Goal: Task Accomplishment & Management: Use online tool/utility

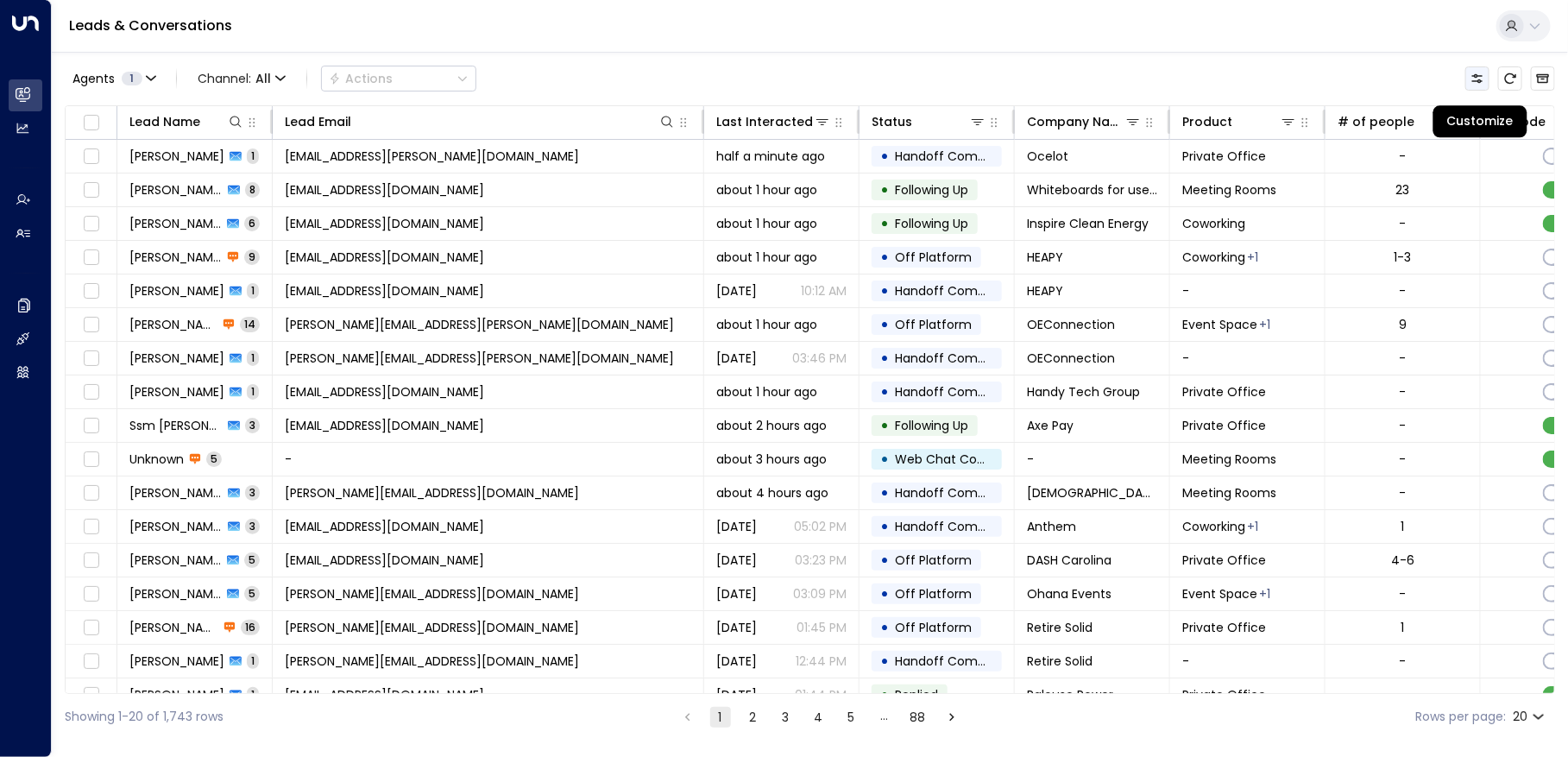
click at [1488, 75] on button "Customize" at bounding box center [1477, 78] width 24 height 24
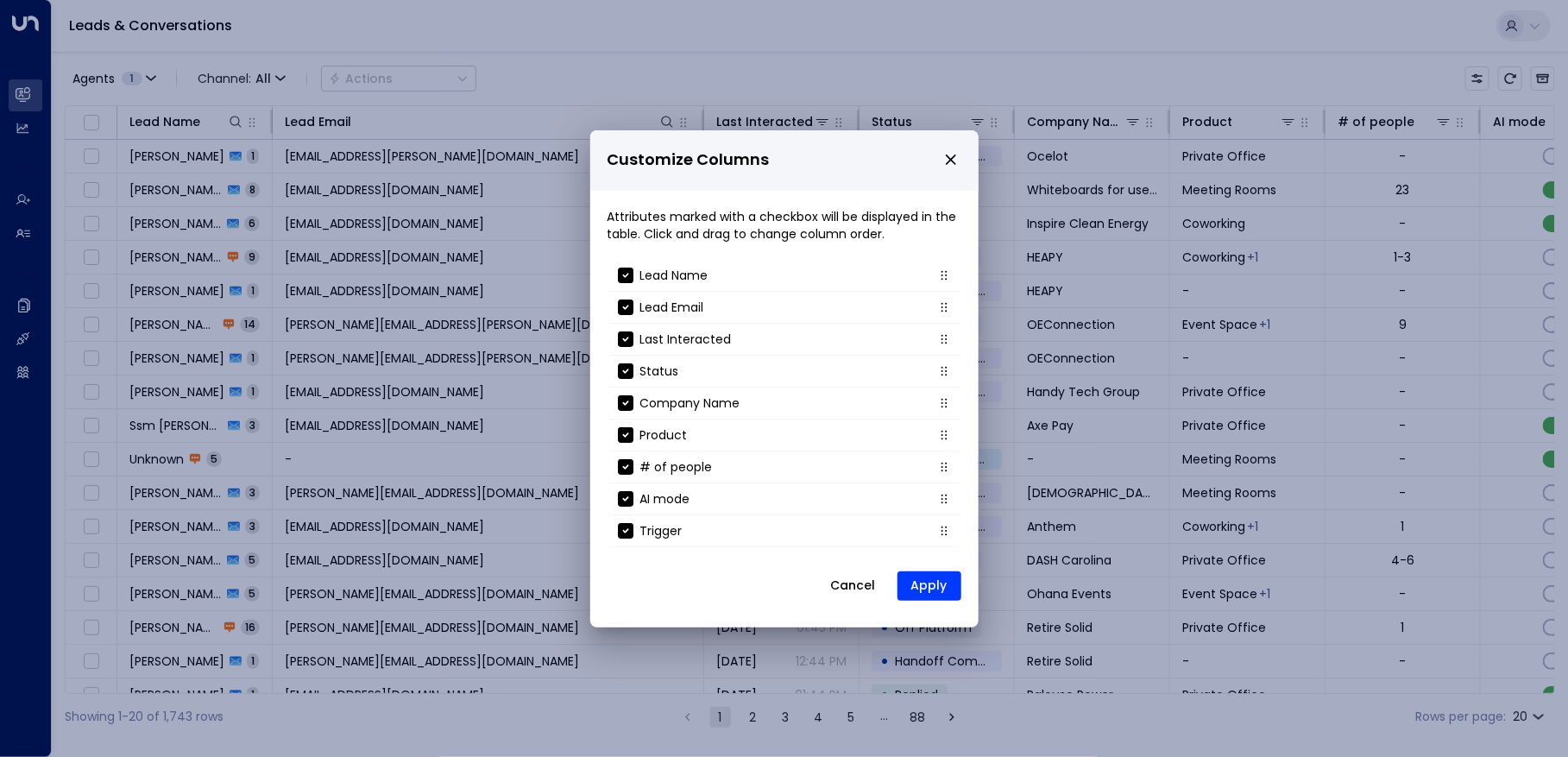
click at [944, 163] on icon "close" at bounding box center [951, 159] width 15 height 15
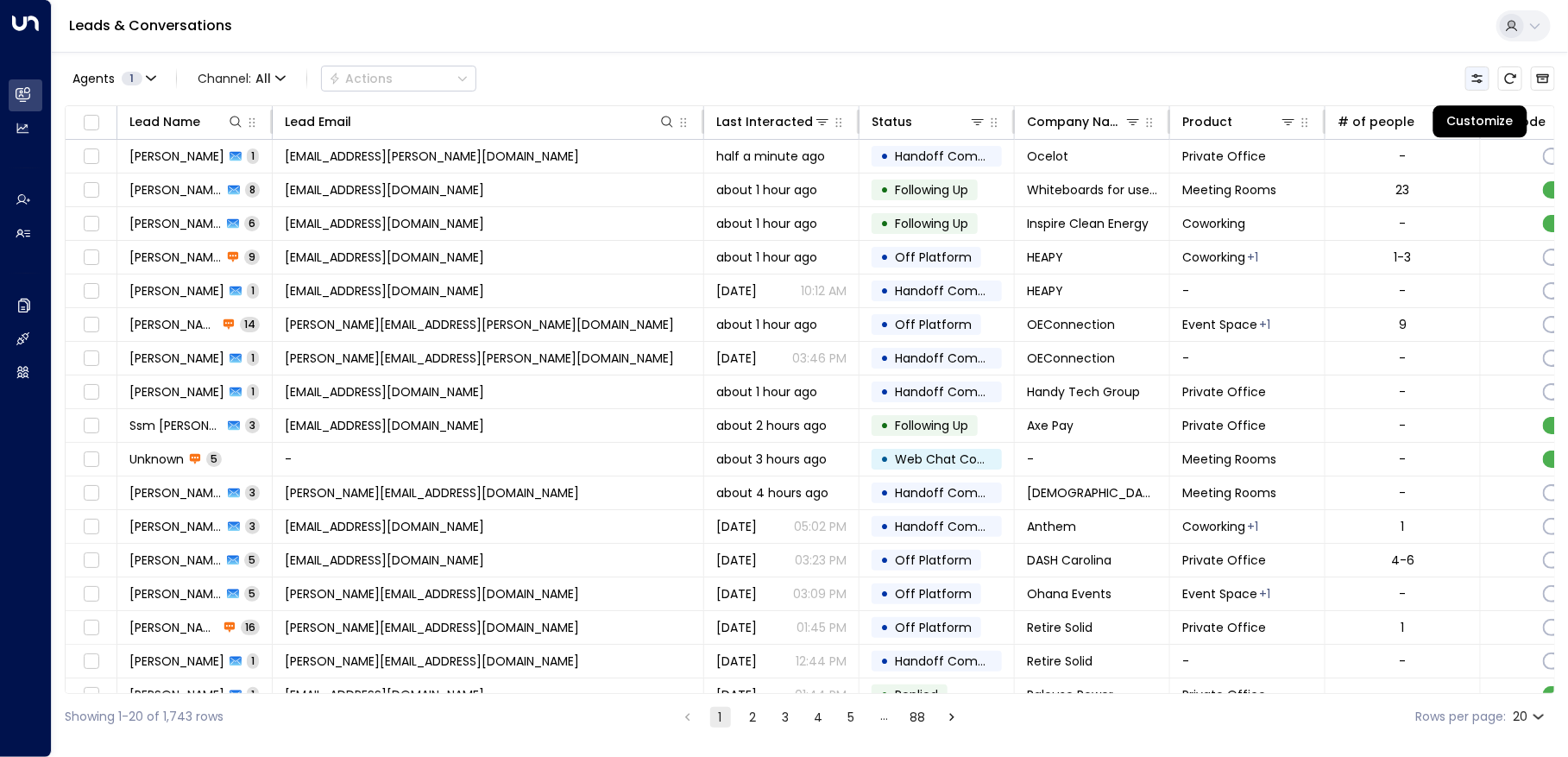
click at [1479, 74] on icon "Customize" at bounding box center [1477, 78] width 11 height 9
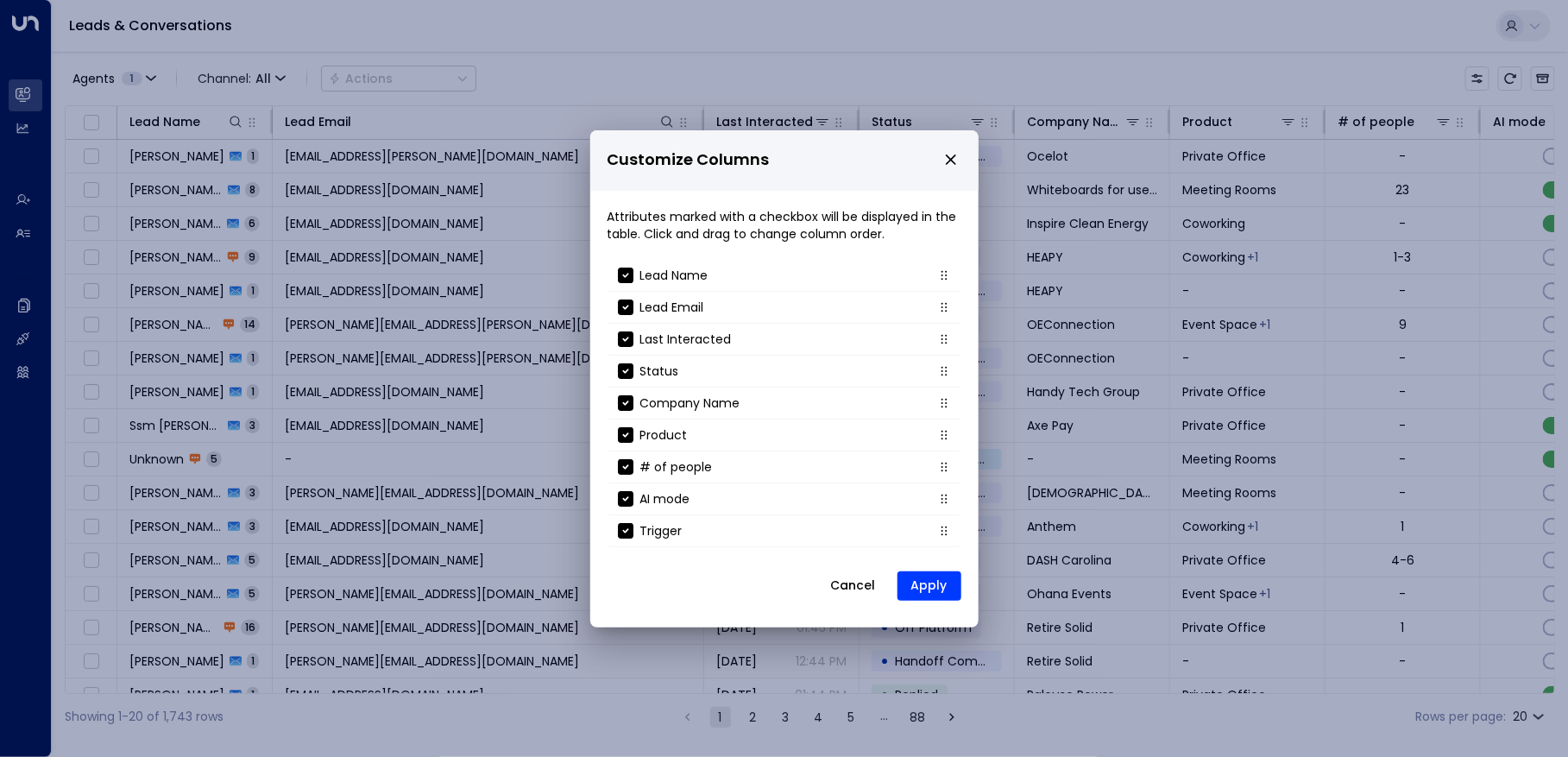
click at [947, 160] on icon "close" at bounding box center [951, 159] width 15 height 15
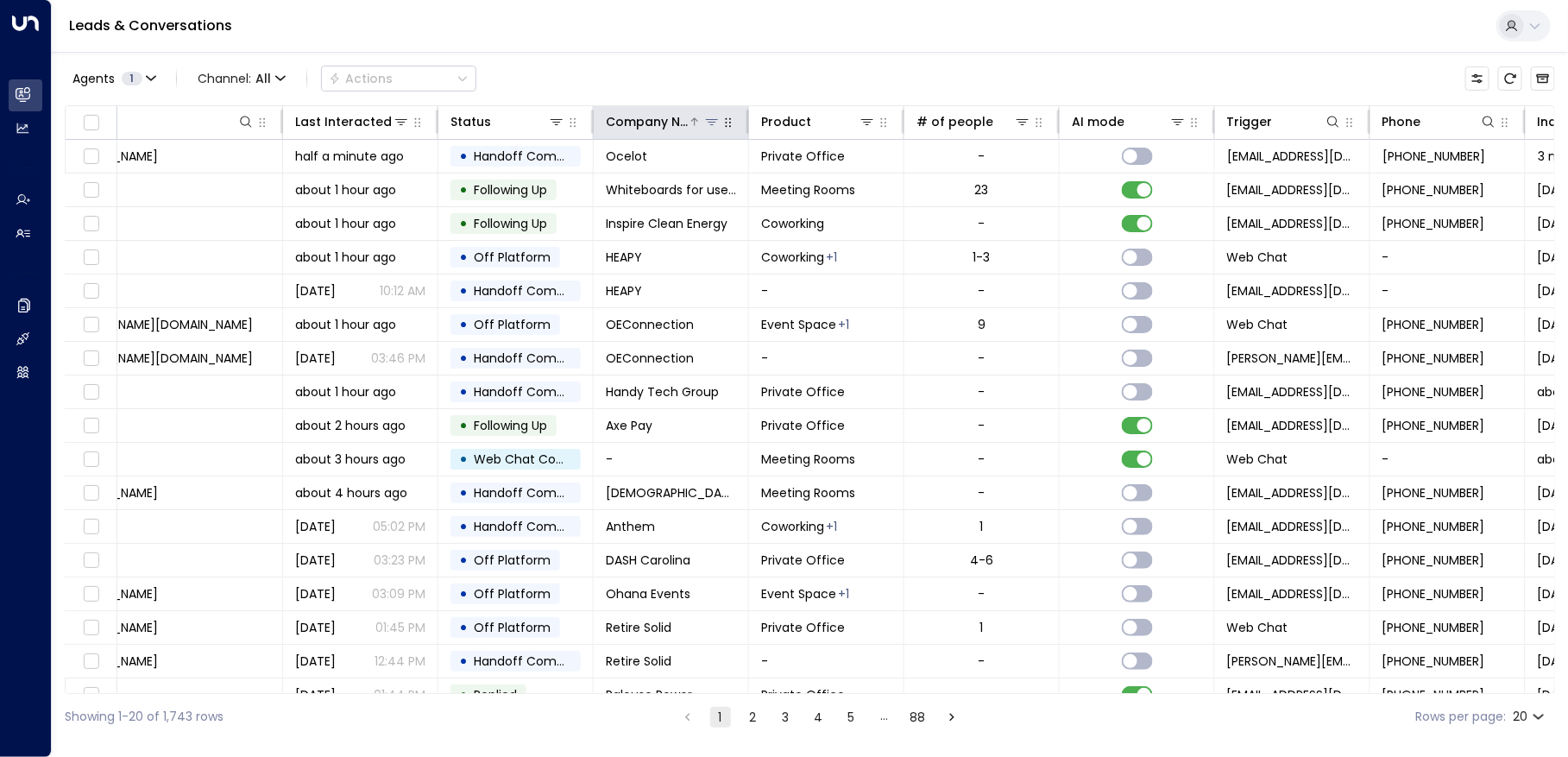
scroll to position [0, 864]
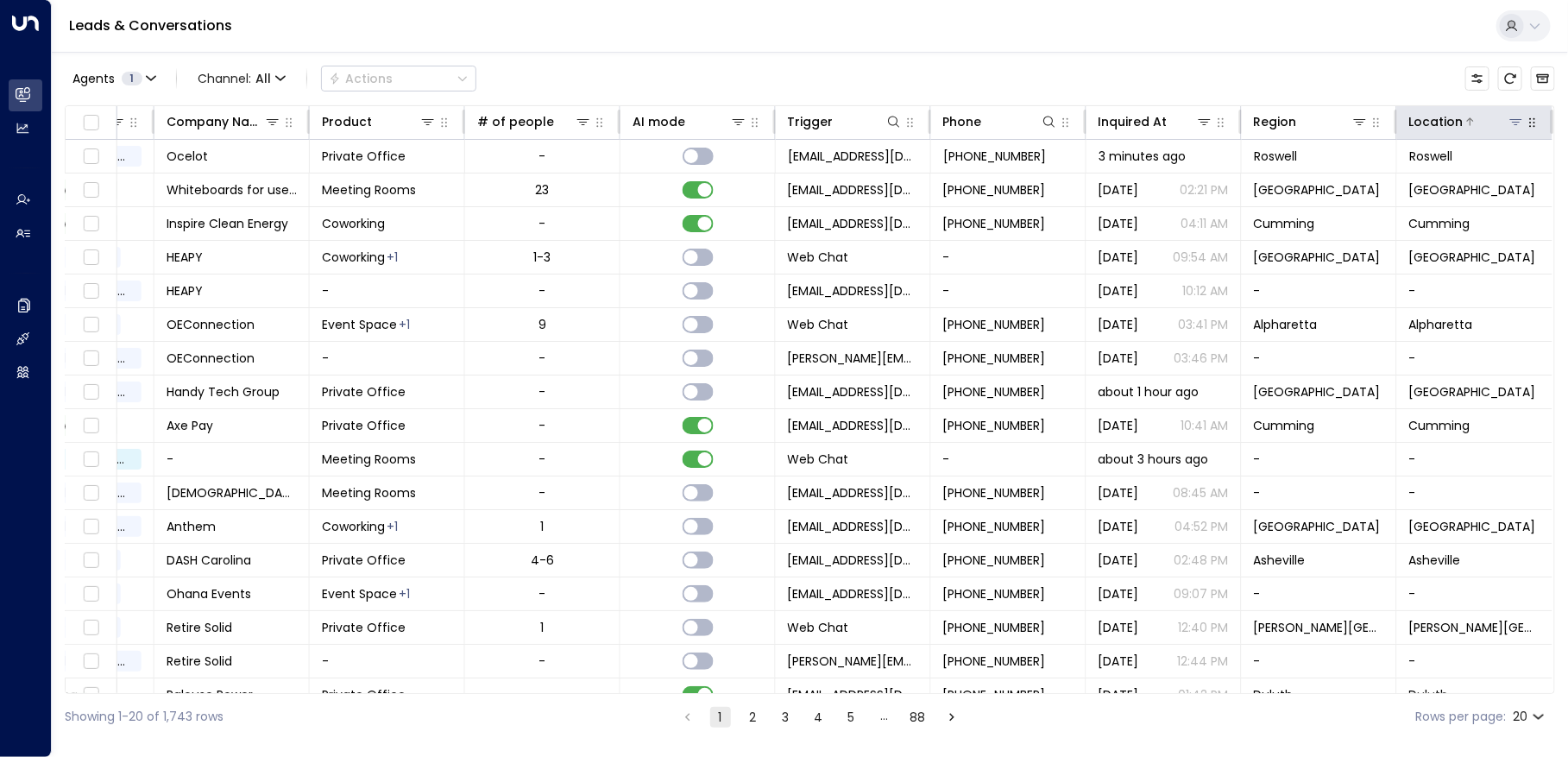
click at [1513, 122] on icon at bounding box center [1516, 122] width 14 height 14
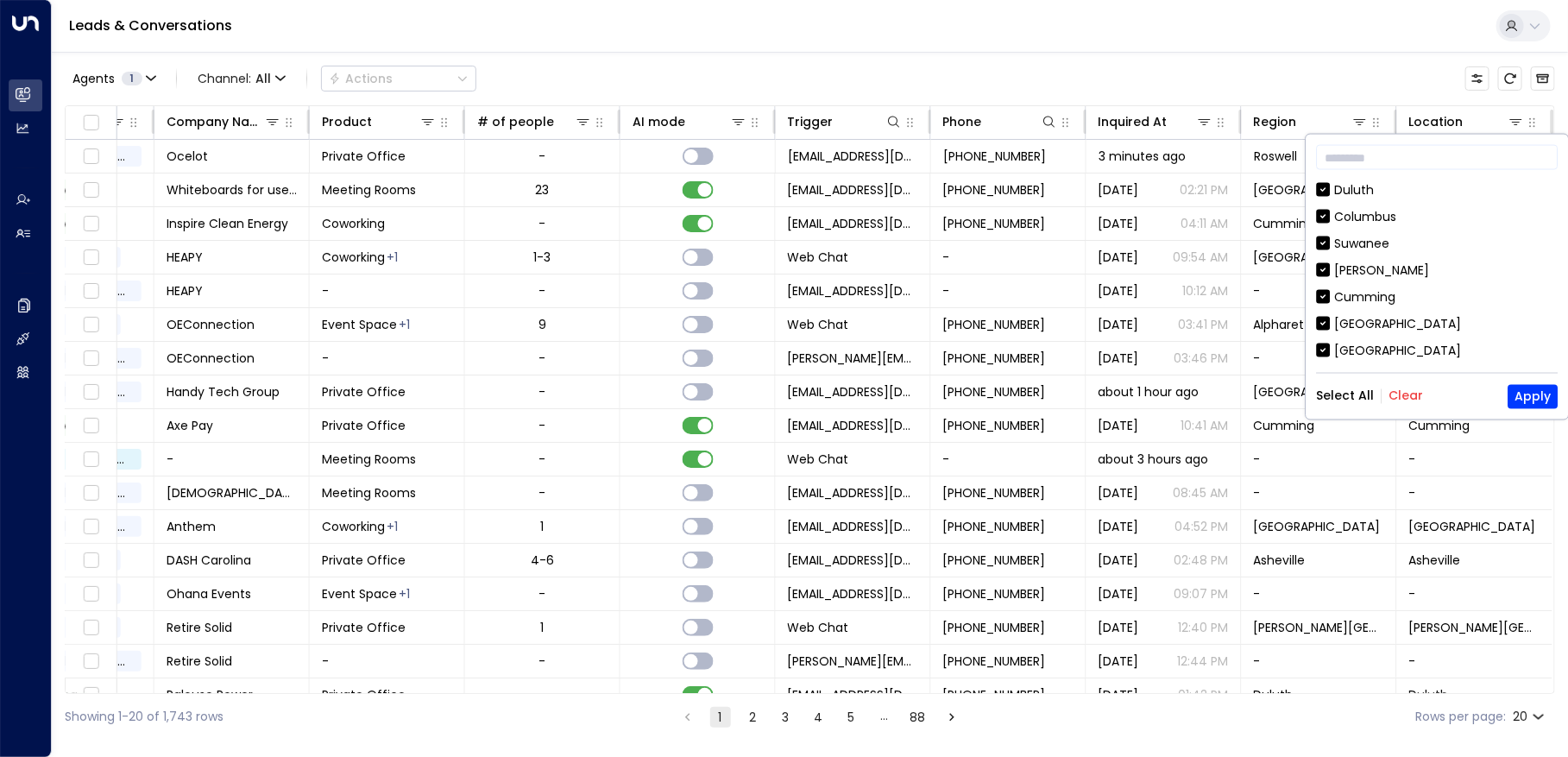
click at [1399, 398] on button "Clear" at bounding box center [1406, 395] width 34 height 14
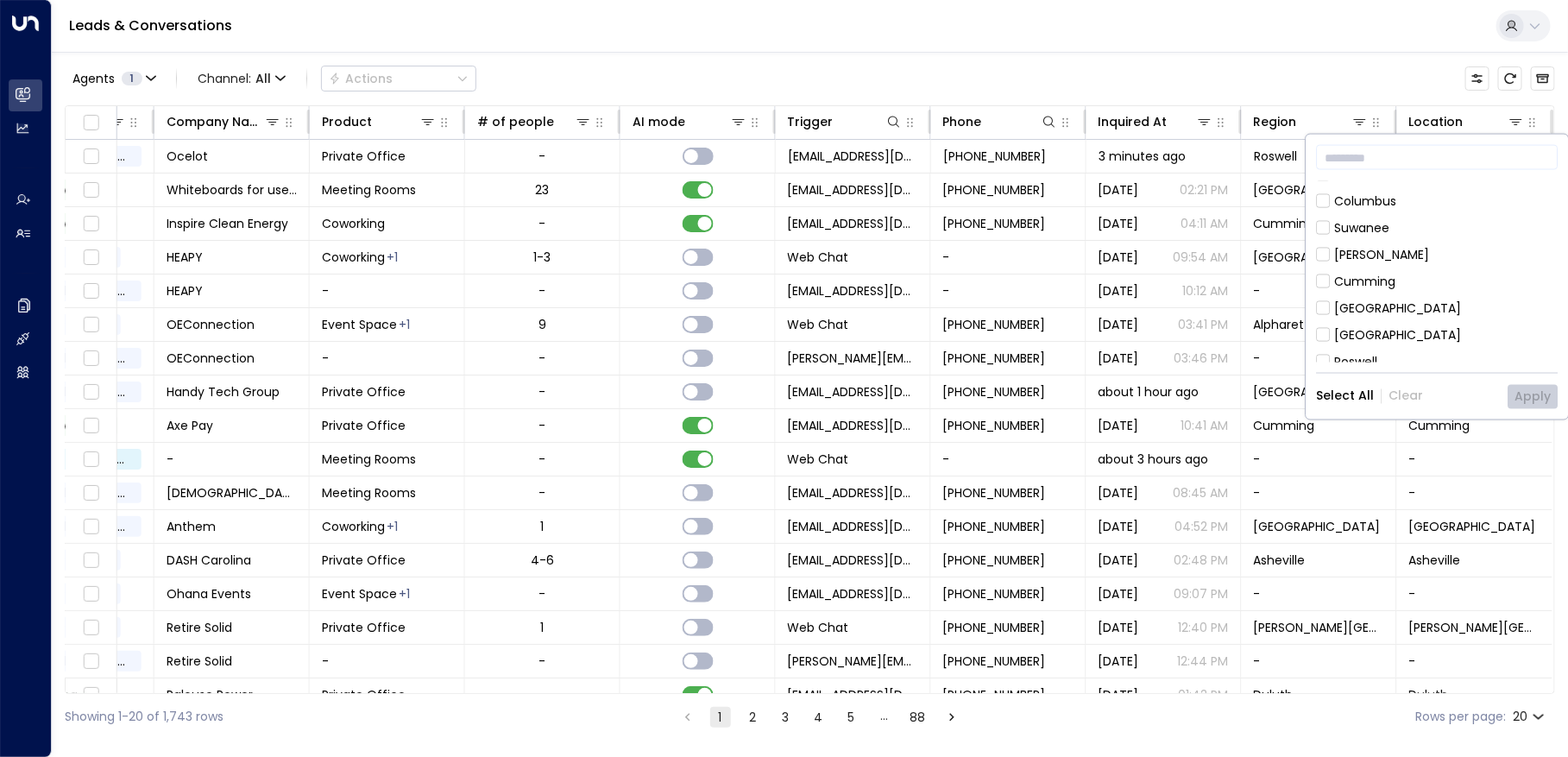
scroll to position [0, 0]
click at [1362, 219] on div "Columbus" at bounding box center [1365, 216] width 62 height 18
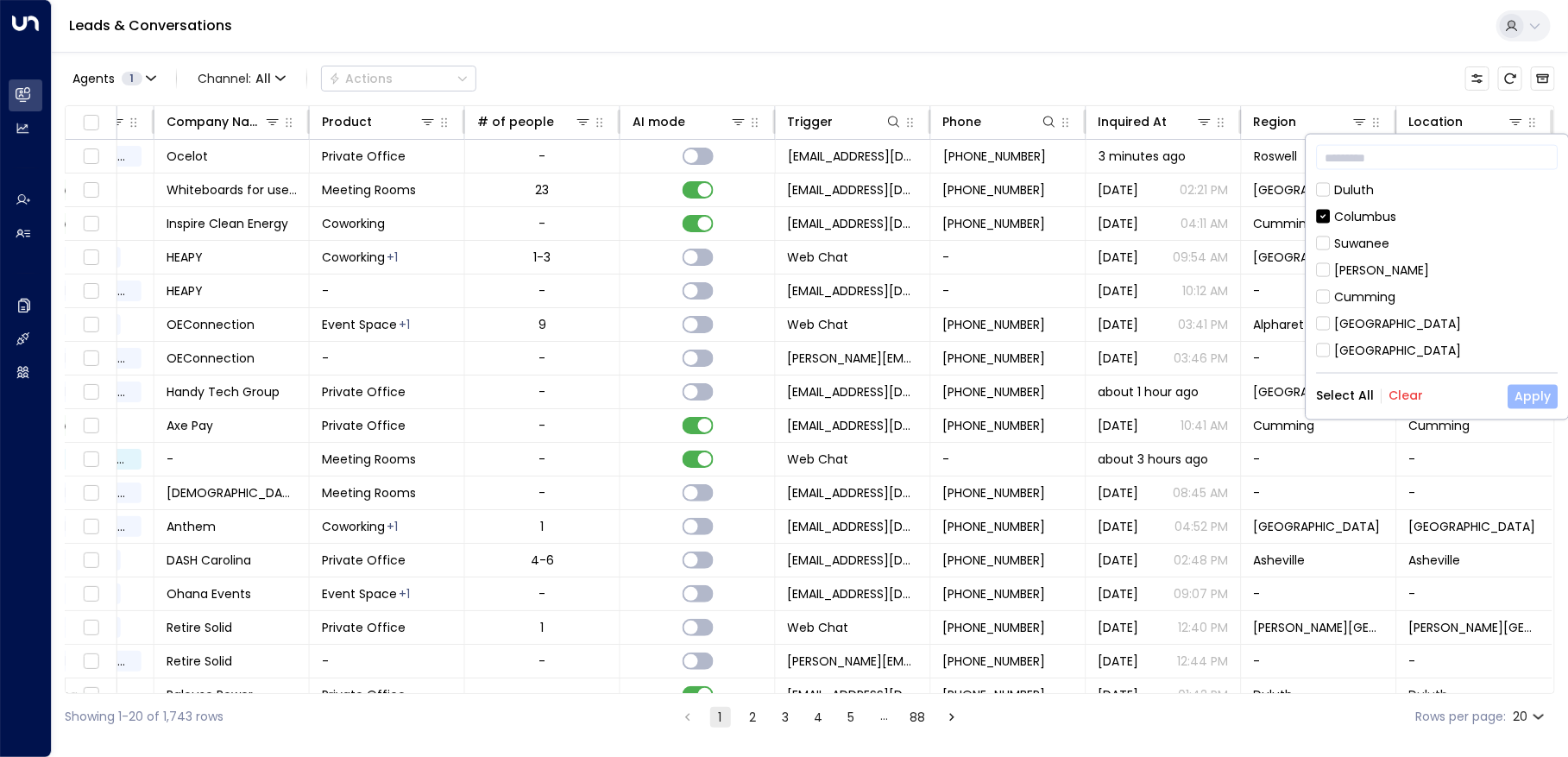
click at [1545, 389] on button "Apply" at bounding box center [1534, 396] width 50 height 24
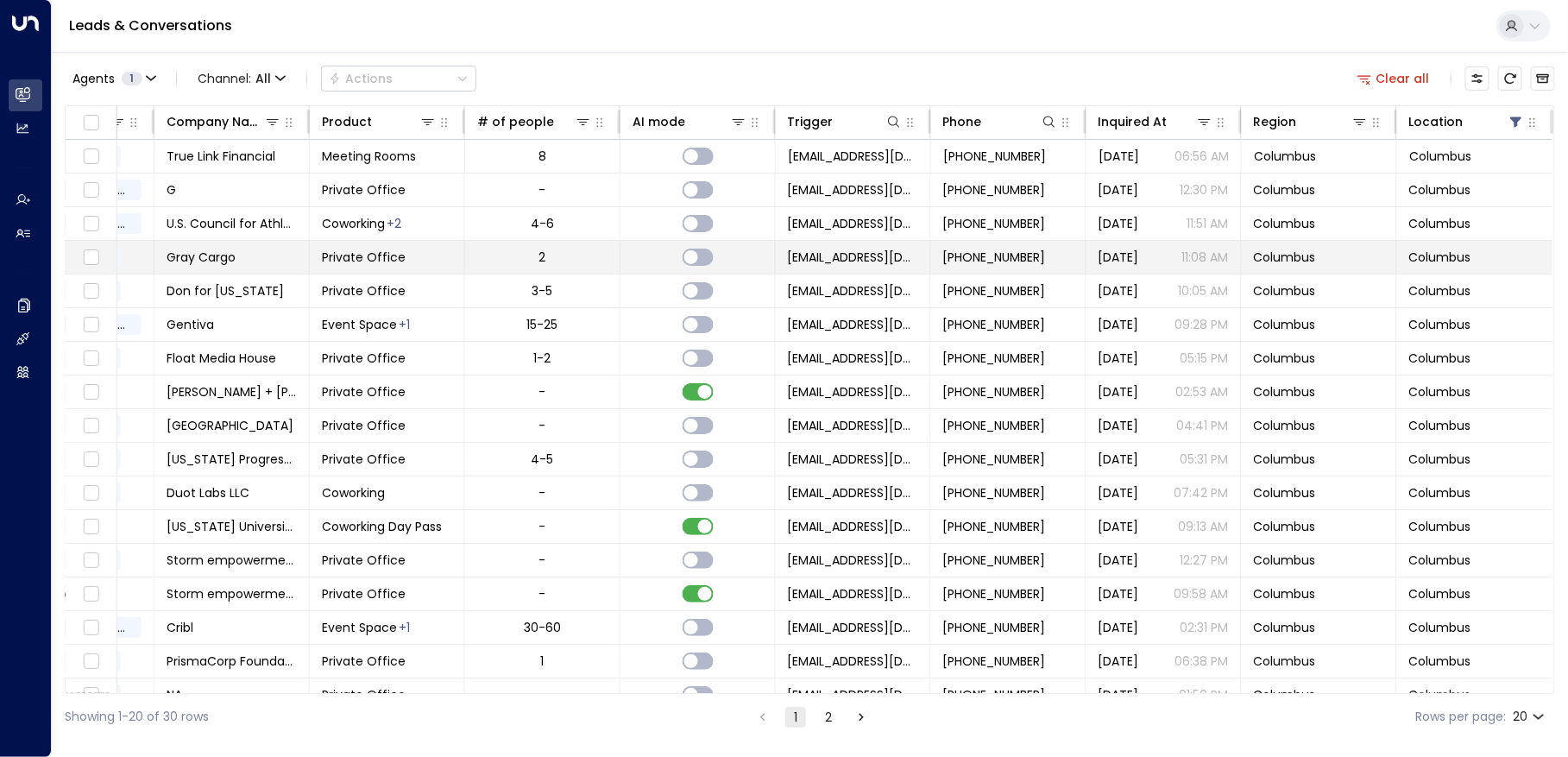
click at [221, 252] on span "Gray Cargo" at bounding box center [201, 257] width 69 height 17
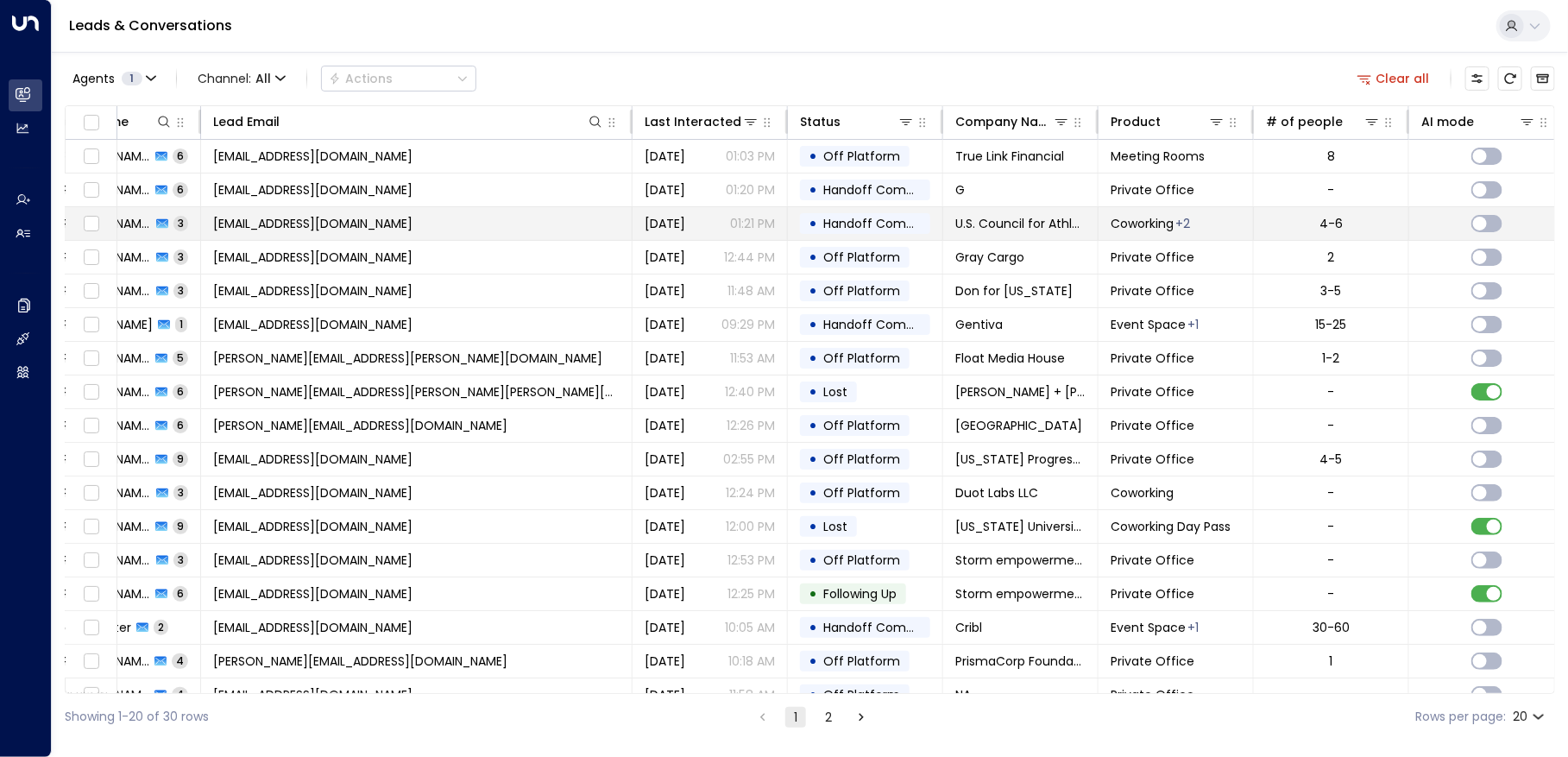
scroll to position [0, 70]
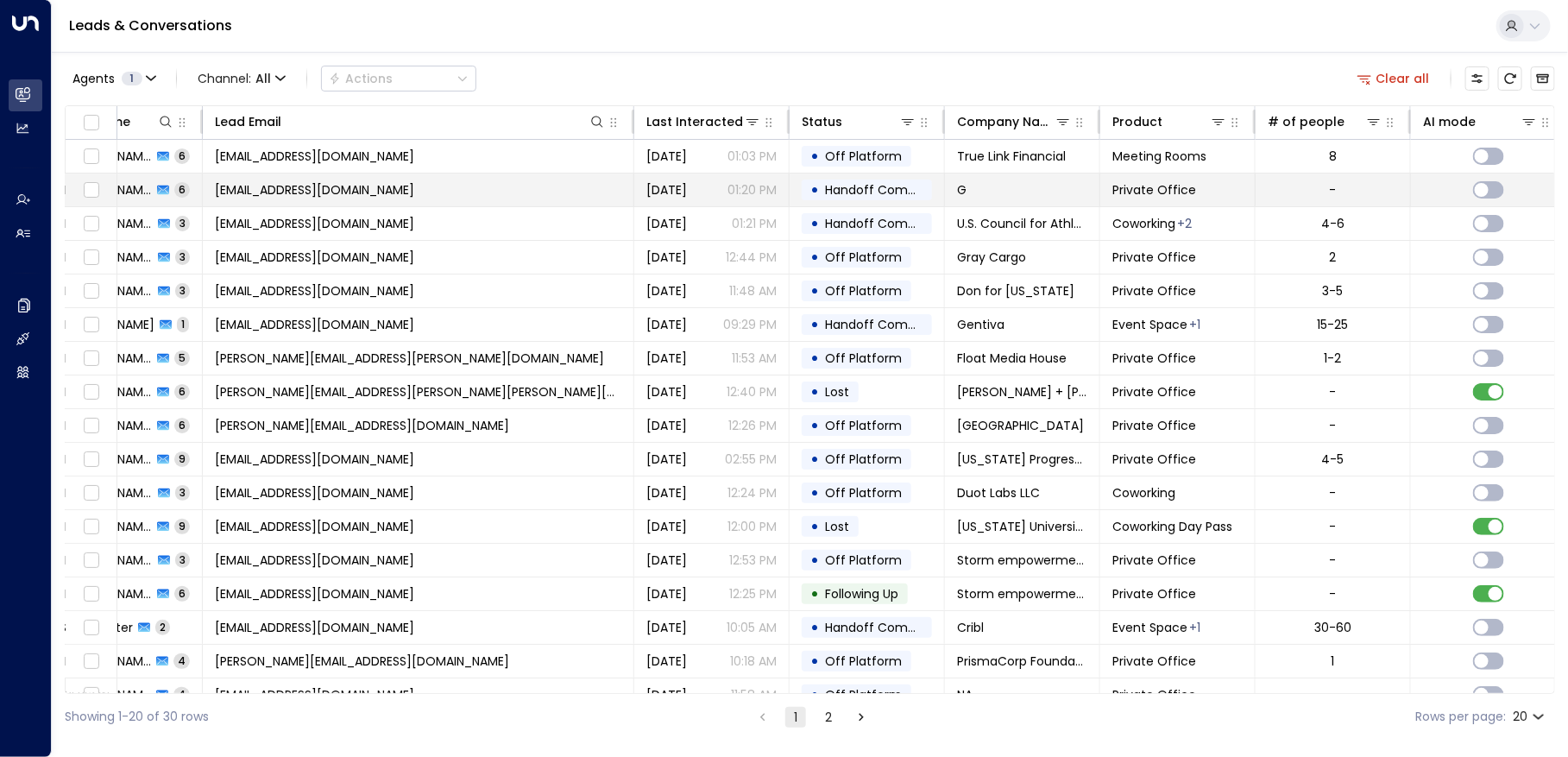
click at [450, 189] on td "[EMAIL_ADDRESS][DOMAIN_NAME]" at bounding box center [418, 190] width 431 height 32
